Goal: Check status: Check status

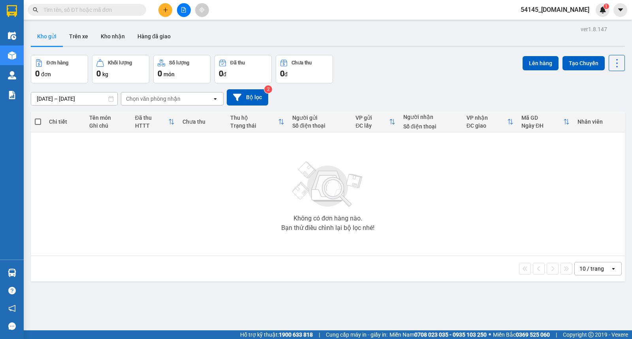
drag, startPoint x: 104, startPoint y: 41, endPoint x: 66, endPoint y: 21, distance: 42.5
drag, startPoint x: 66, startPoint y: 21, endPoint x: 437, endPoint y: 210, distance: 416.3
click at [437, 210] on div "Không có đơn hàng nào. Bạn thử điều chỉnh lại bộ lọc nhé!" at bounding box center [328, 194] width 586 height 118
click at [79, 32] on button "Trên xe" at bounding box center [79, 36] width 32 height 19
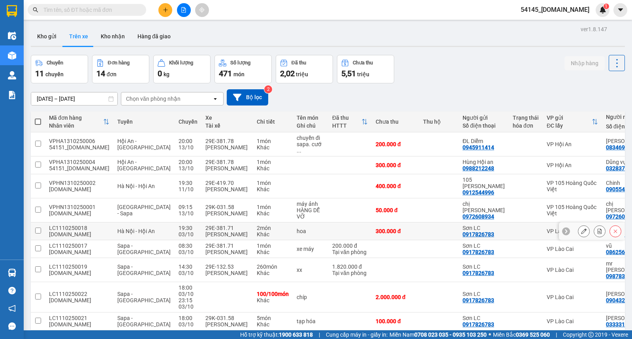
scroll to position [60, 0]
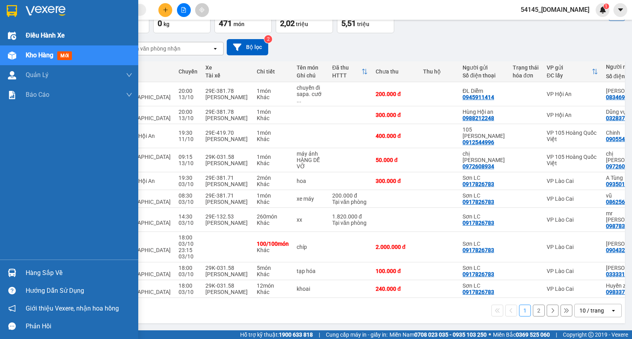
click at [47, 36] on span "Điều hành xe" at bounding box center [45, 35] width 39 height 10
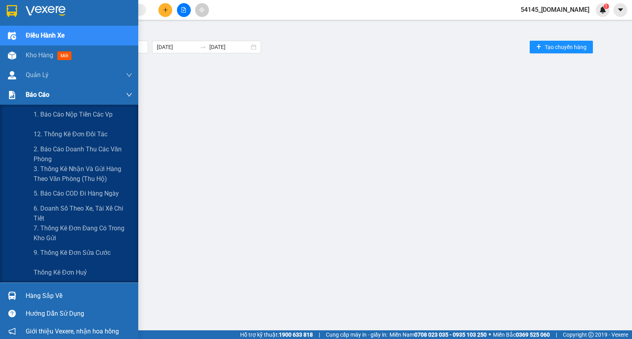
click at [29, 98] on span "Báo cáo" at bounding box center [38, 95] width 24 height 10
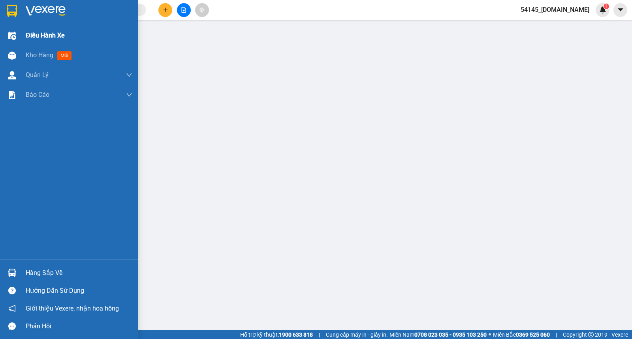
click at [9, 30] on div at bounding box center [12, 36] width 14 height 14
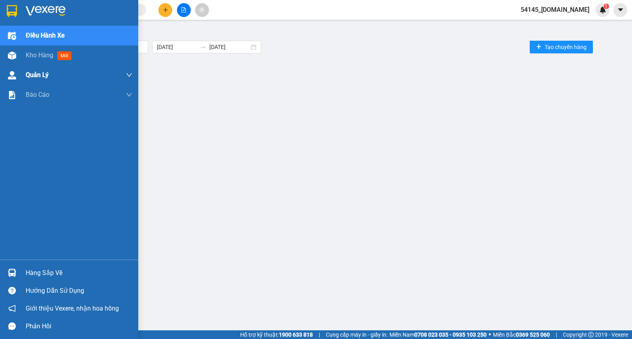
drag, startPoint x: 46, startPoint y: 51, endPoint x: 68, endPoint y: 73, distance: 31.0
click at [47, 51] on span "Kho hàng" at bounding box center [40, 55] width 28 height 8
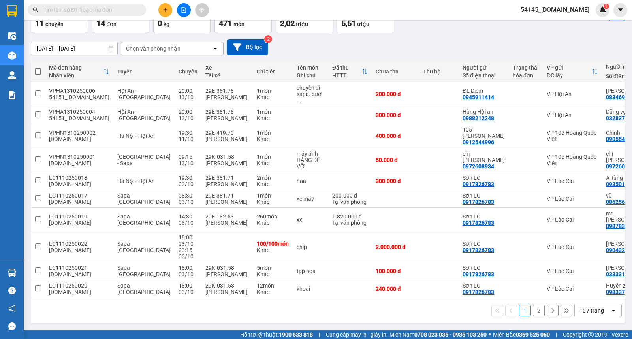
scroll to position [0, 7]
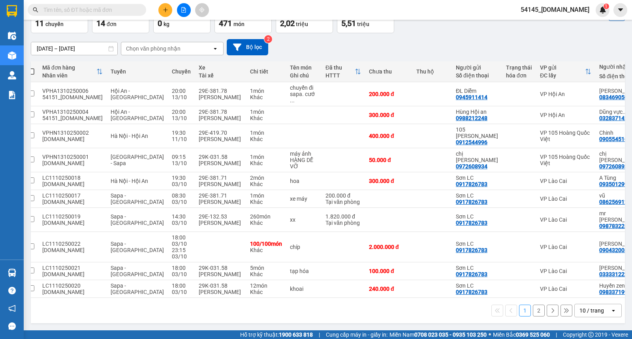
click at [536, 293] on td "VP Lào Cai" at bounding box center [565, 289] width 59 height 18
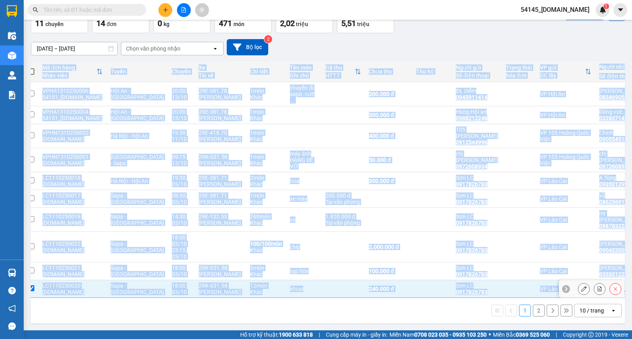
drag, startPoint x: 522, startPoint y: 293, endPoint x: 546, endPoint y: 295, distance: 24.1
click at [546, 295] on div "Mã đơn hàng Nhân viên Tuyến Chuyến Xe Tài xế Chi tiết Tên món Ghi chú Đã thu HT…" at bounding box center [328, 179] width 594 height 236
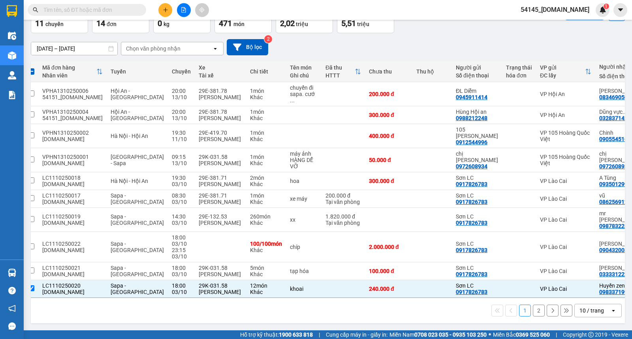
click at [570, 299] on div "1 2 10 / trang open" at bounding box center [328, 310] width 594 height 25
click at [425, 39] on div "[DATE] – [DATE] Press the down arrow key to interact with the calendar and sele…" at bounding box center [328, 47] width 594 height 16
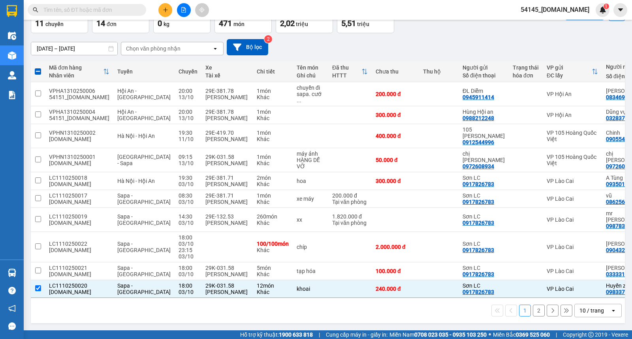
click at [100, 294] on td "LC1110250020 [DOMAIN_NAME]" at bounding box center [79, 289] width 68 height 18
checkbox input "false"
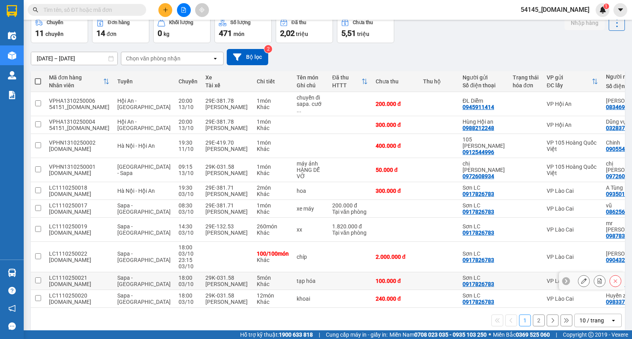
scroll to position [60, 0]
